Goal: Information Seeking & Learning: Learn about a topic

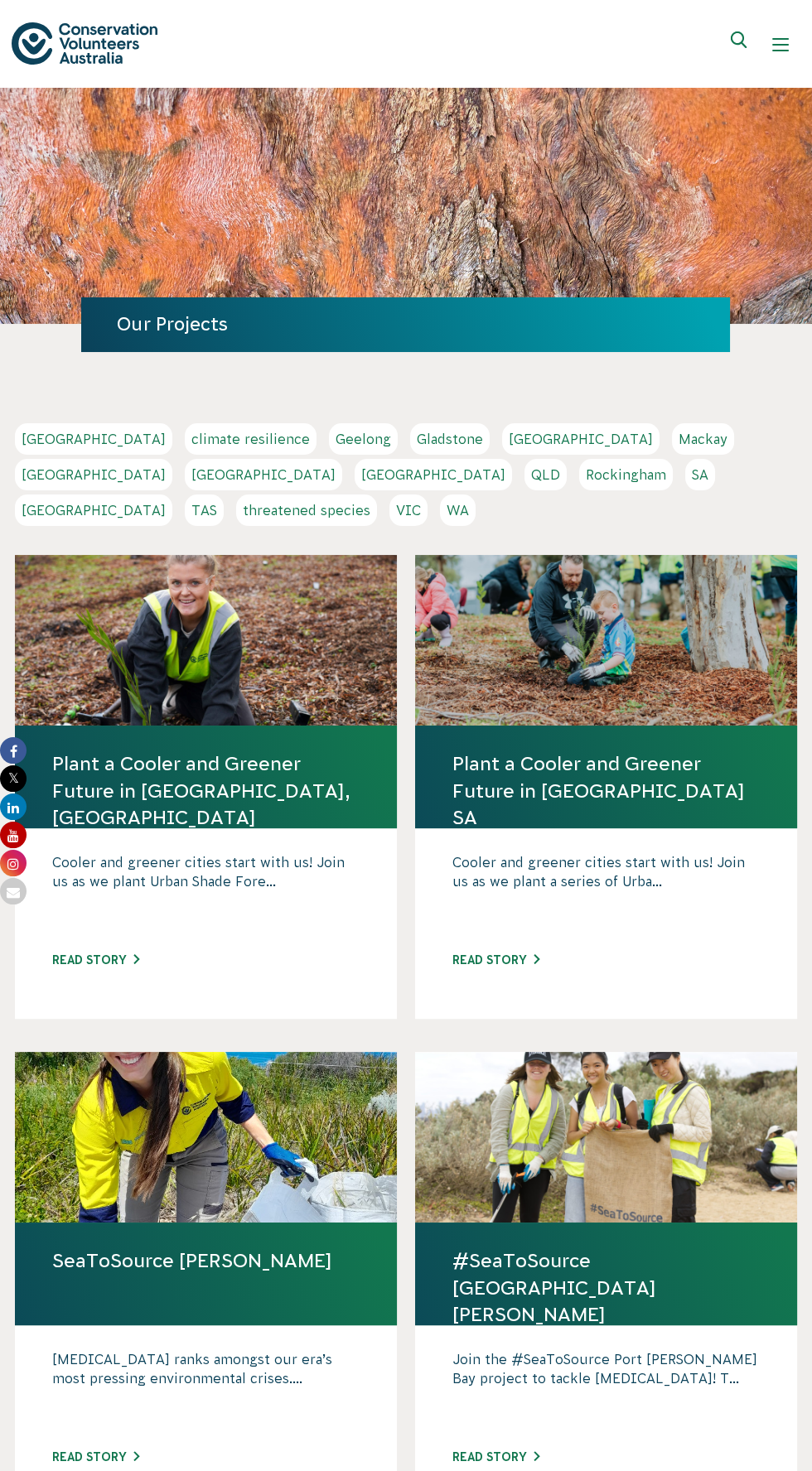
click at [525, 474] on link "QLD" at bounding box center [546, 475] width 42 height 32
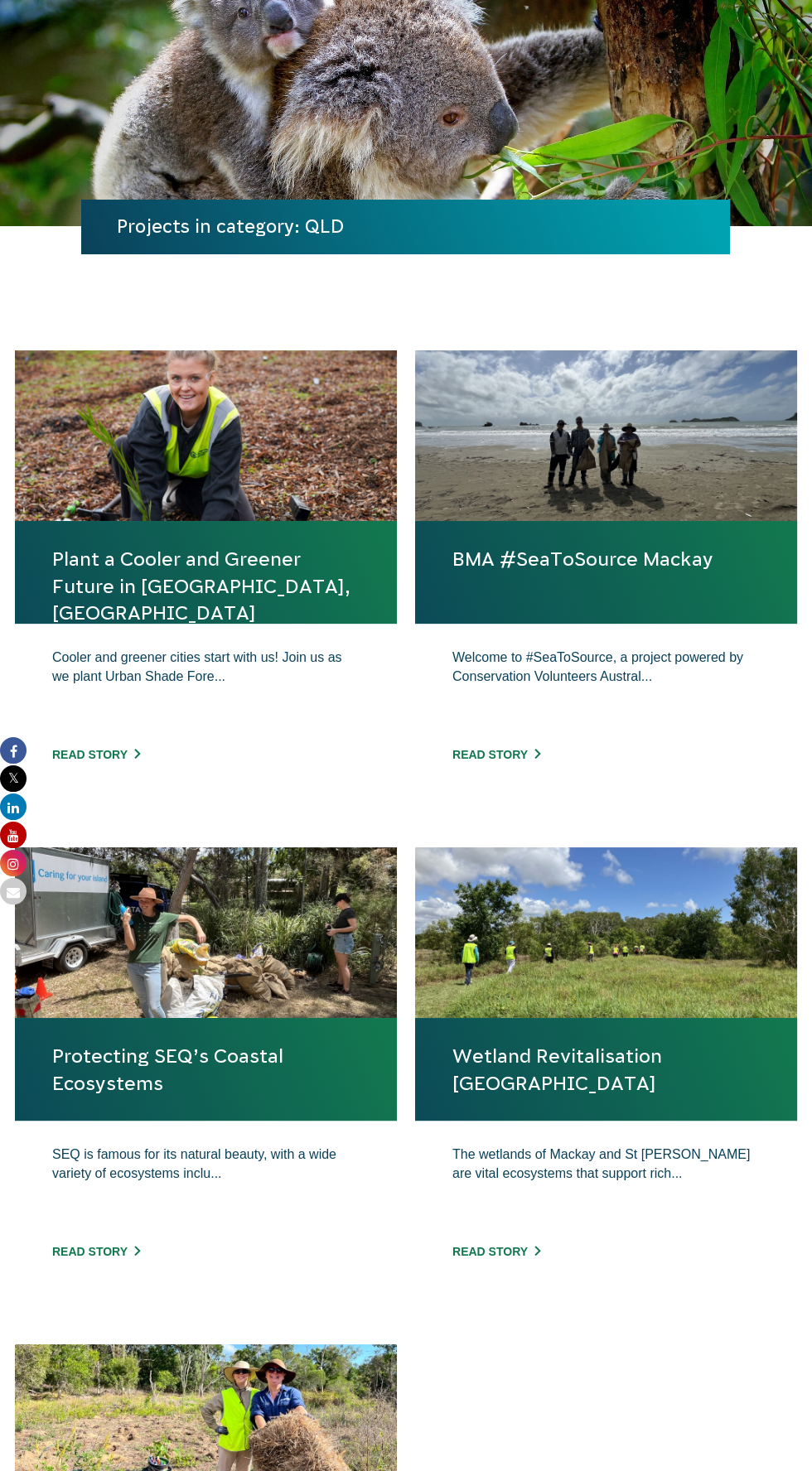
scroll to position [96, 0]
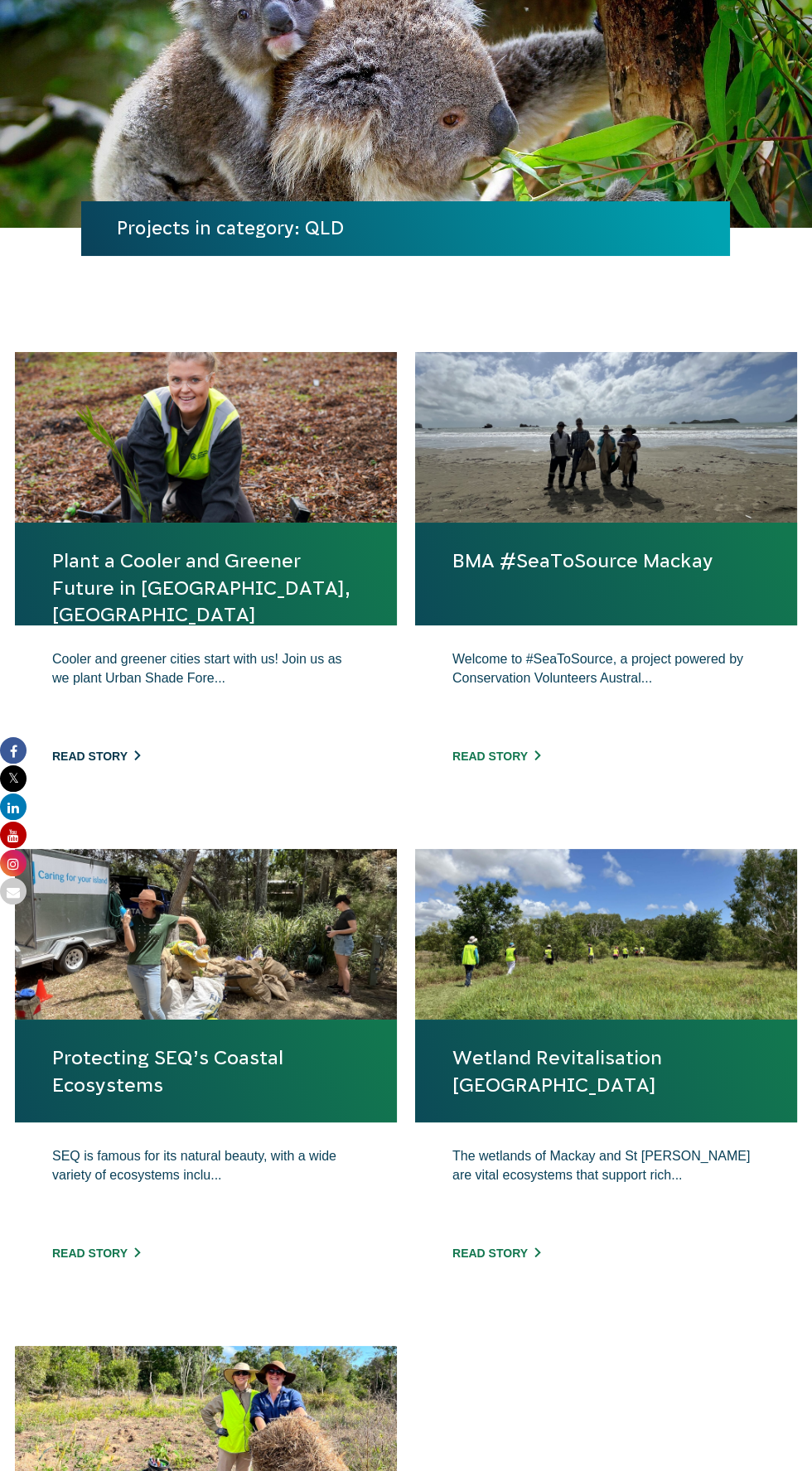
click at [106, 757] on link "Read story" at bounding box center [96, 756] width 88 height 13
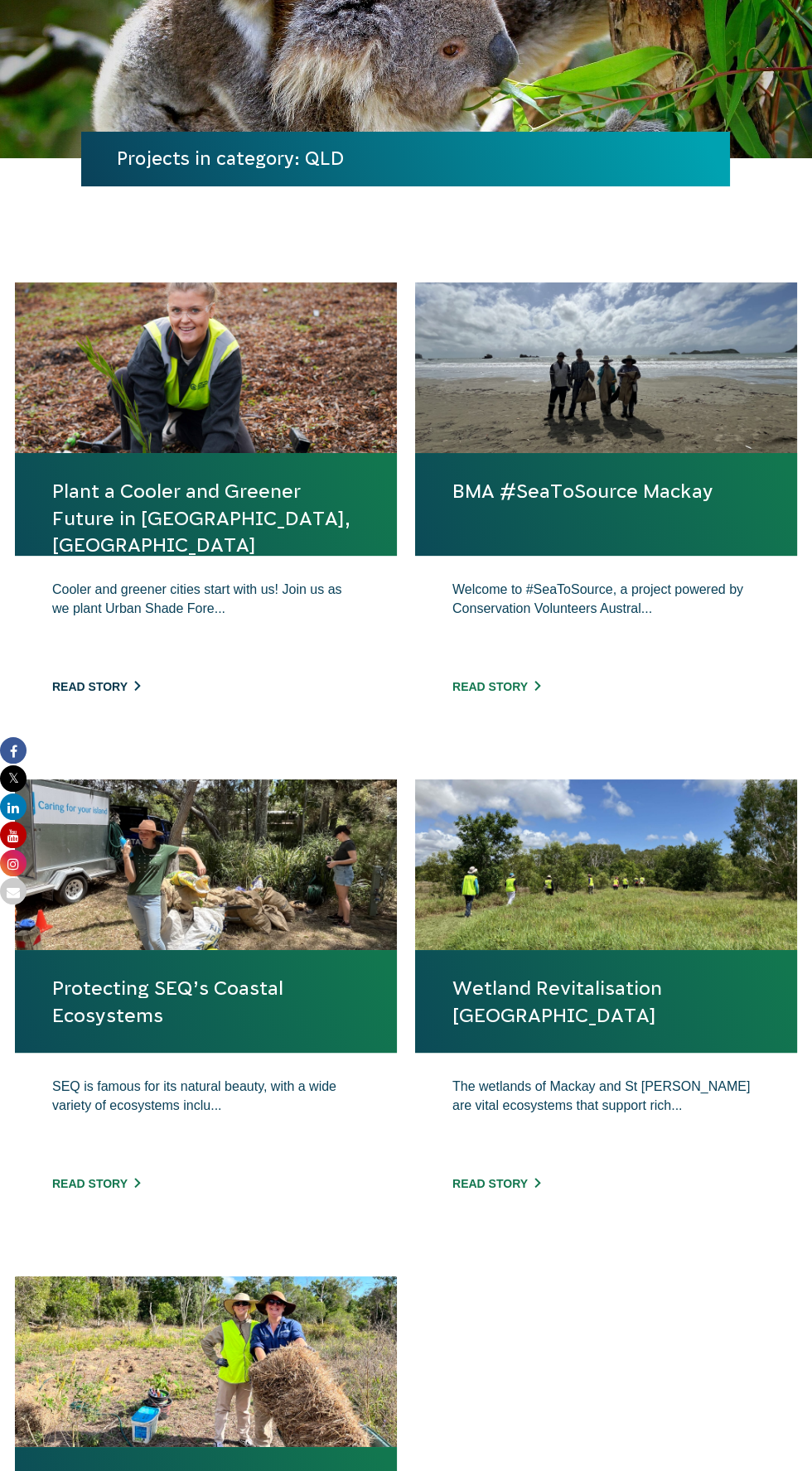
scroll to position [215, 0]
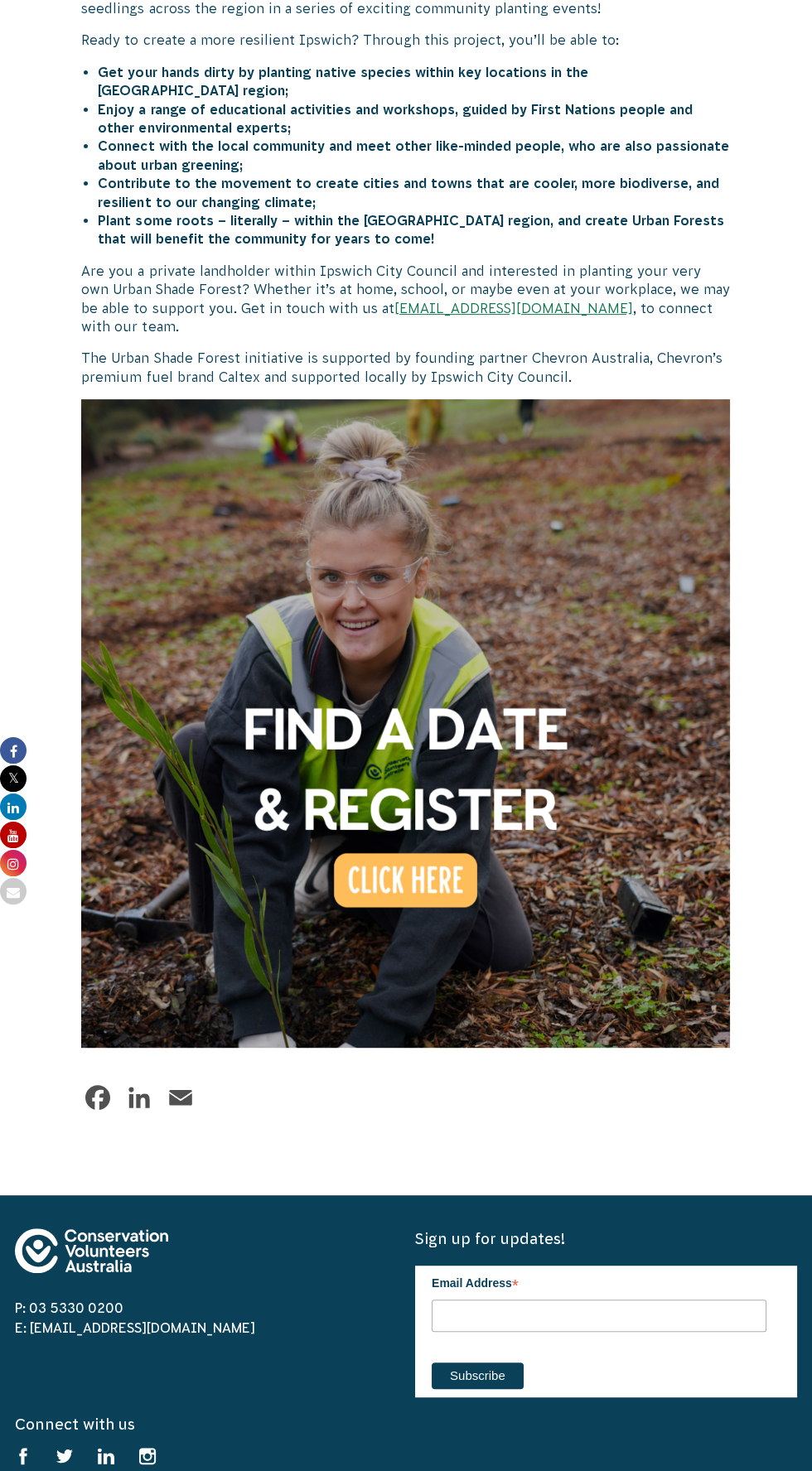
scroll to position [683, 0]
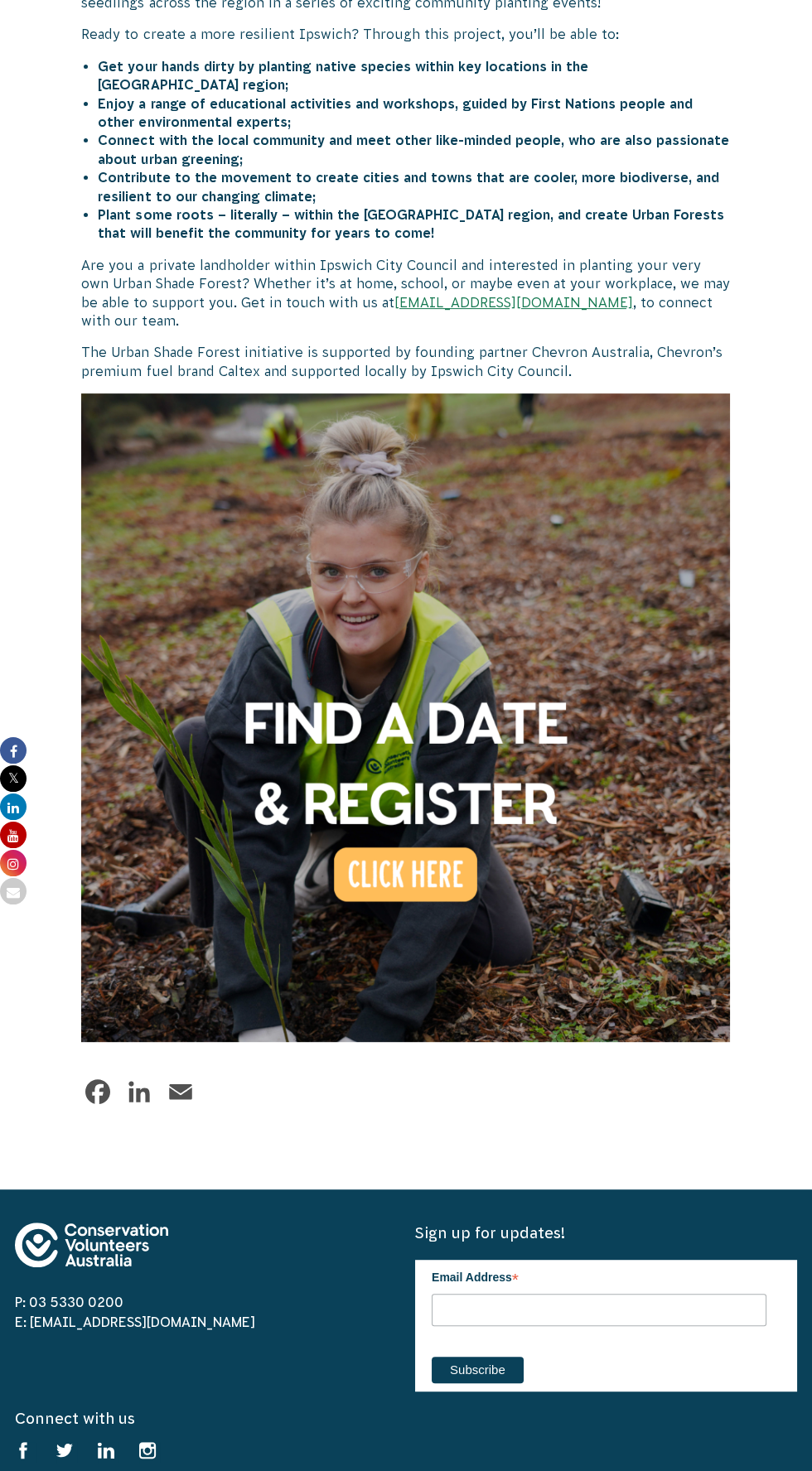
click at [468, 838] on img at bounding box center [405, 718] width 649 height 649
